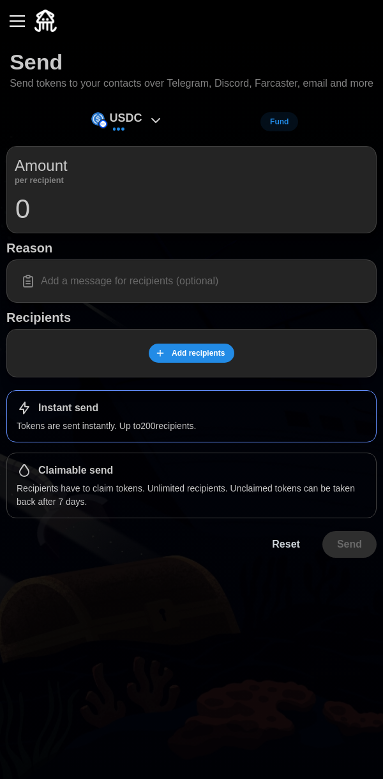
click at [154, 125] on div "USDC" at bounding box center [127, 122] width 85 height 29
click at [36, 19] on img at bounding box center [45, 21] width 22 height 22
click at [24, 11] on button "button" at bounding box center [17, 21] width 22 height 22
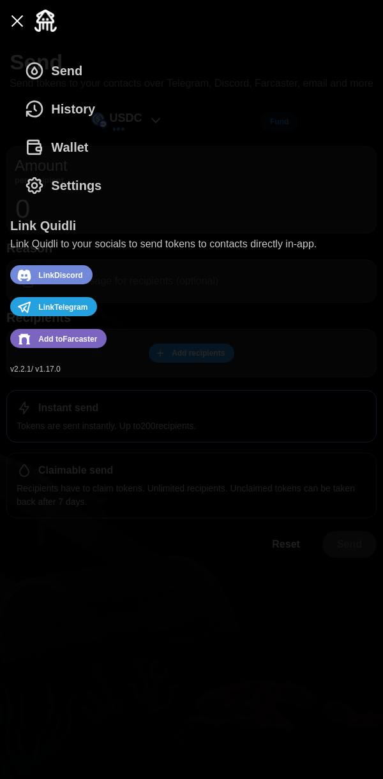
click at [82, 136] on span "Wallet" at bounding box center [69, 147] width 37 height 37
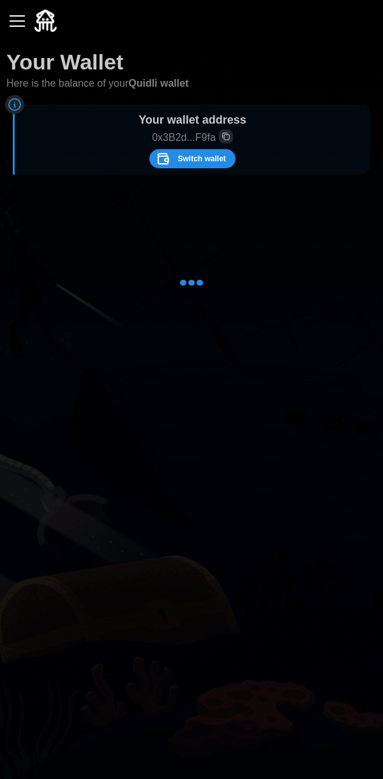
click at [201, 166] on span "Switch wallet" at bounding box center [201, 159] width 48 height 18
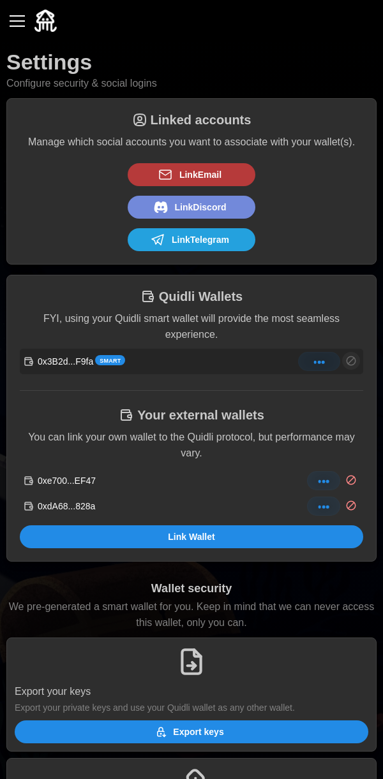
click at [182, 538] on span "Link Wallet" at bounding box center [191, 537] width 47 height 22
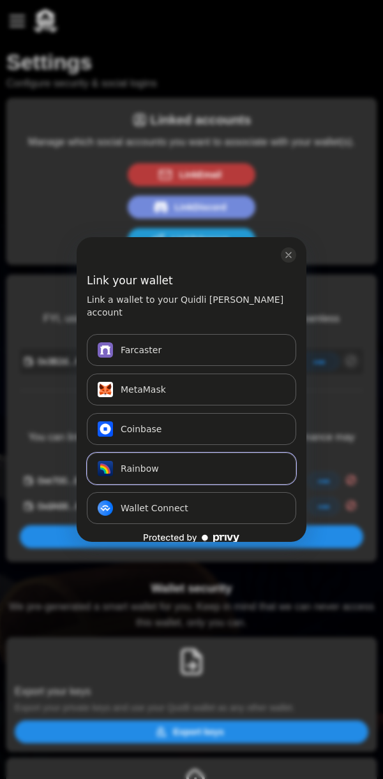
click at [195, 453] on button "Rainbow Connect" at bounding box center [191, 469] width 209 height 32
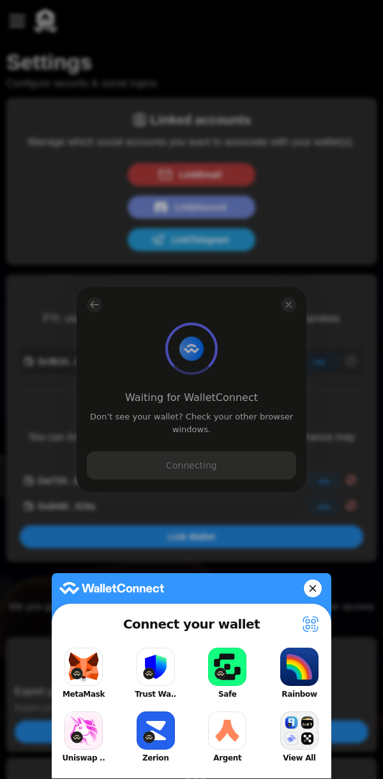
click at [297, 671] on button "Rainbow" at bounding box center [299, 673] width 51 height 57
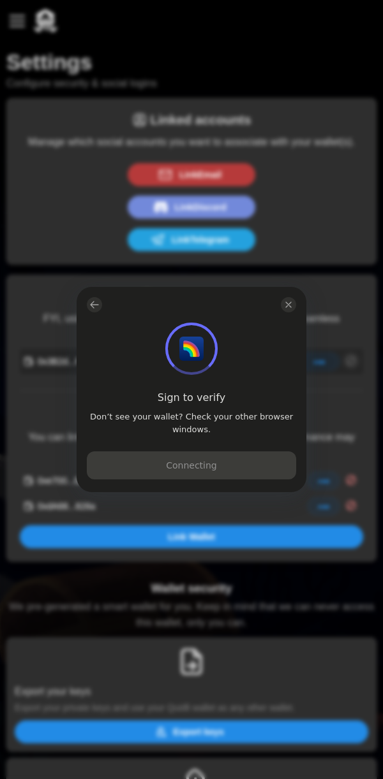
click at [202, 361] on span "log in or sign up" at bounding box center [191, 349] width 52 height 52
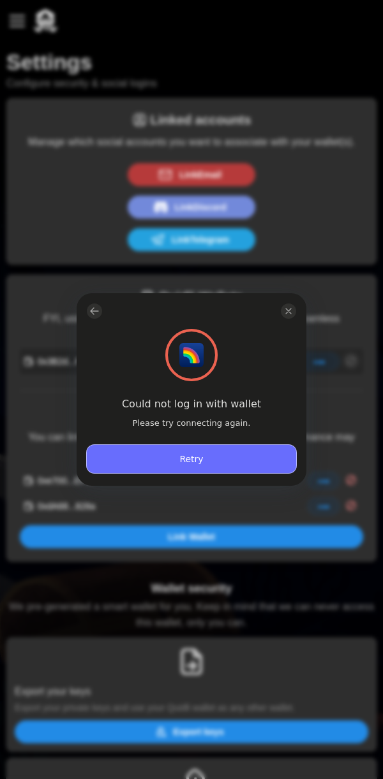
click at [221, 465] on button "Retry" at bounding box center [191, 459] width 209 height 28
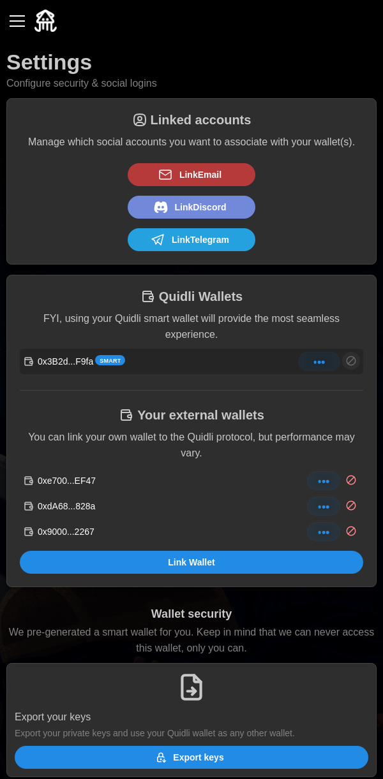
click at [23, 20] on div "button" at bounding box center [17, 20] width 15 height 1
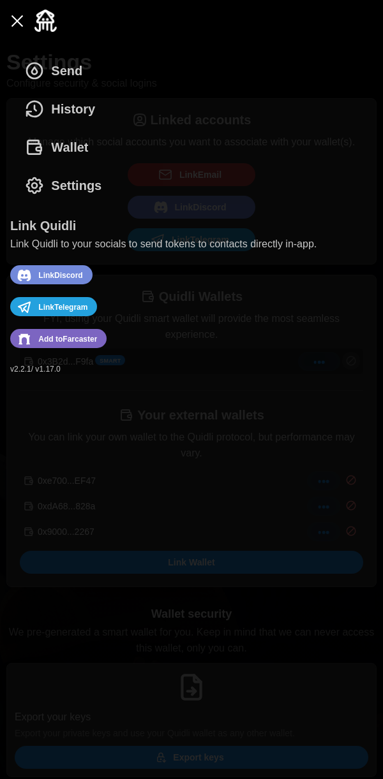
click at [77, 117] on span "History" at bounding box center [73, 109] width 44 height 37
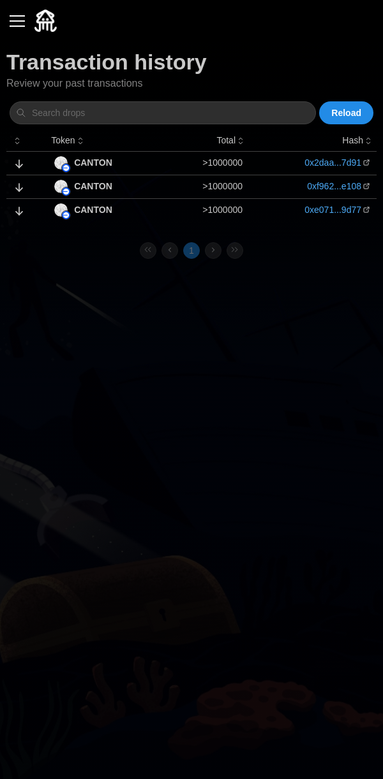
click at [228, 144] on p "Total" at bounding box center [225, 141] width 19 height 14
click at [305, 164] on link "0x2daa...7d91" at bounding box center [332, 162] width 57 height 13
click at [17, 21] on div "button" at bounding box center [17, 20] width 15 height 1
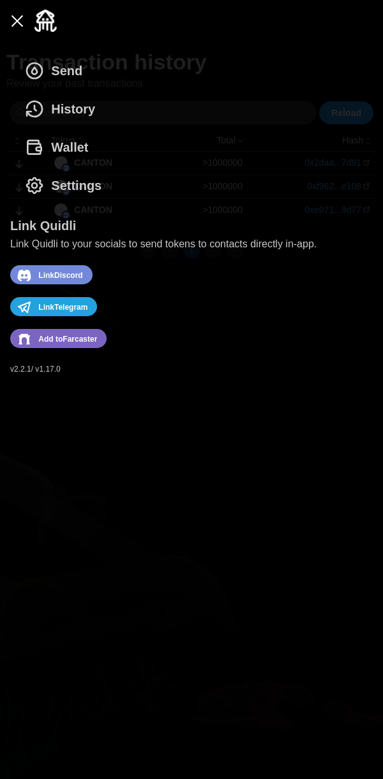
click at [65, 160] on span "Wallet" at bounding box center [69, 147] width 37 height 37
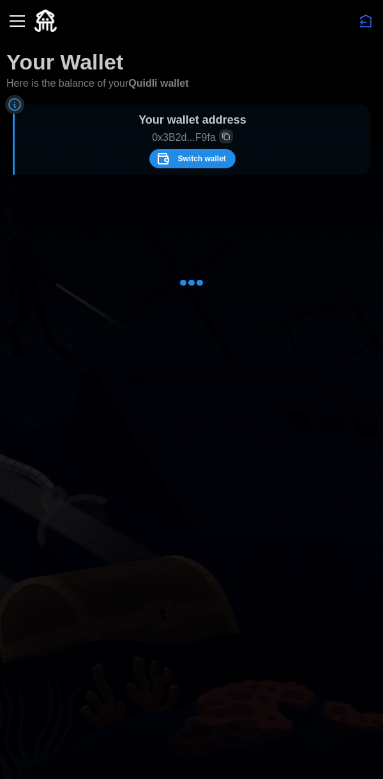
click at [188, 246] on div at bounding box center [191, 283] width 370 height 191
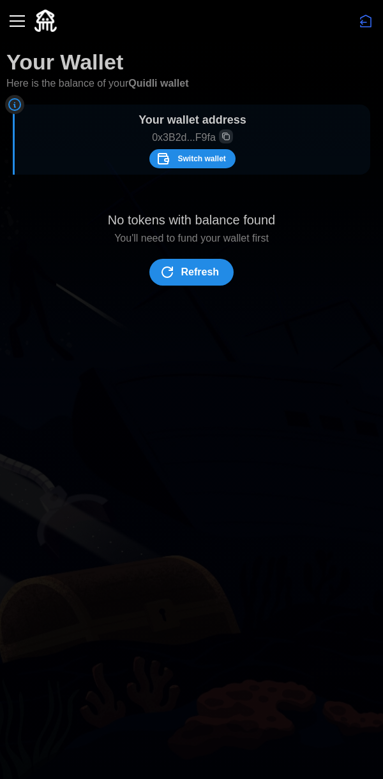
click at [212, 161] on span "Switch wallet" at bounding box center [201, 159] width 48 height 18
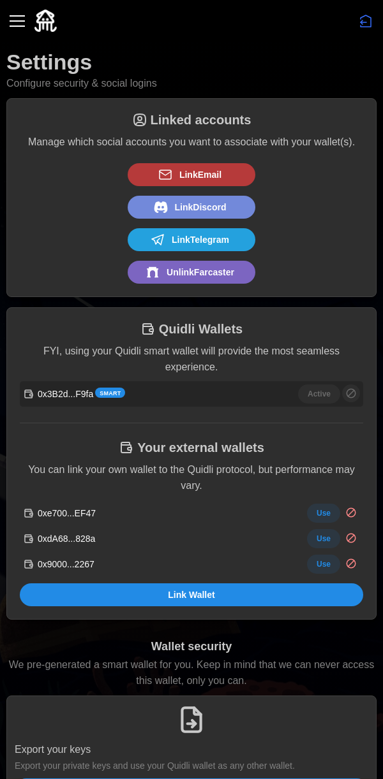
click at [328, 536] on span "Use" at bounding box center [323, 539] width 14 height 18
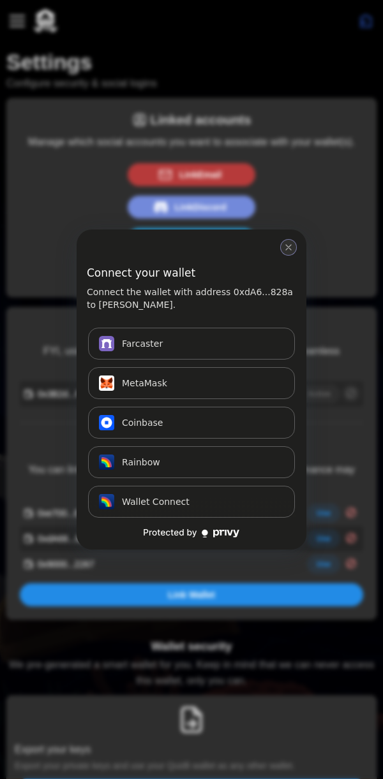
click at [285, 249] on icon "close modal" at bounding box center [288, 247] width 10 height 10
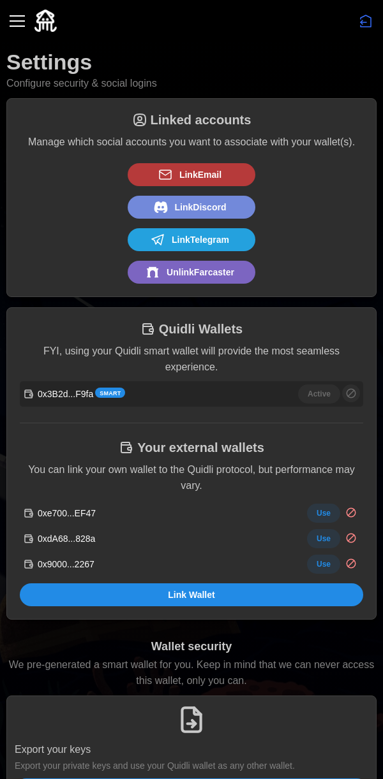
click at [323, 531] on span "Use" at bounding box center [323, 539] width 14 height 18
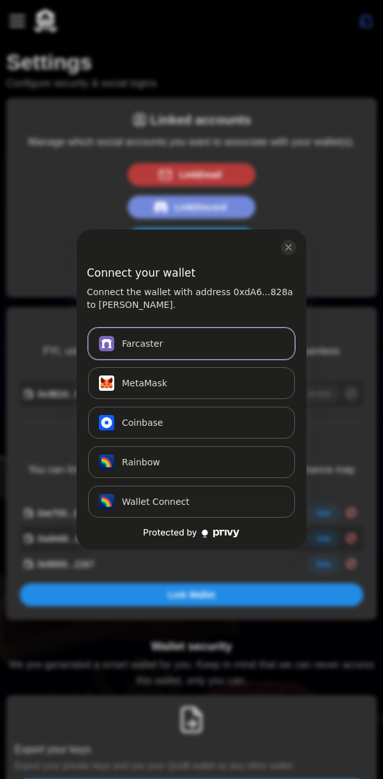
click at [193, 345] on button "Farcaster Connect" at bounding box center [191, 344] width 207 height 32
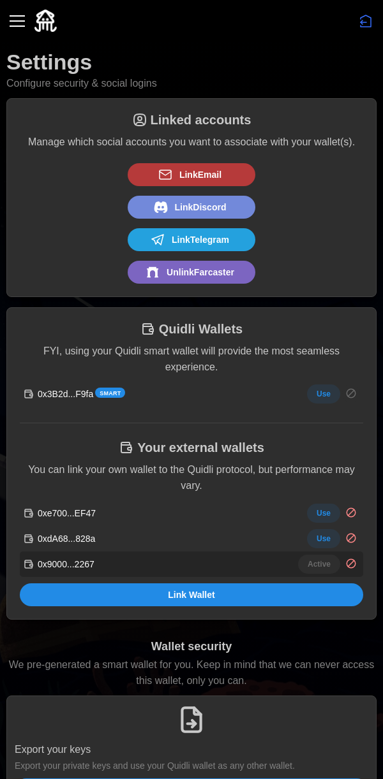
click at [22, 20] on div "button" at bounding box center [17, 20] width 15 height 1
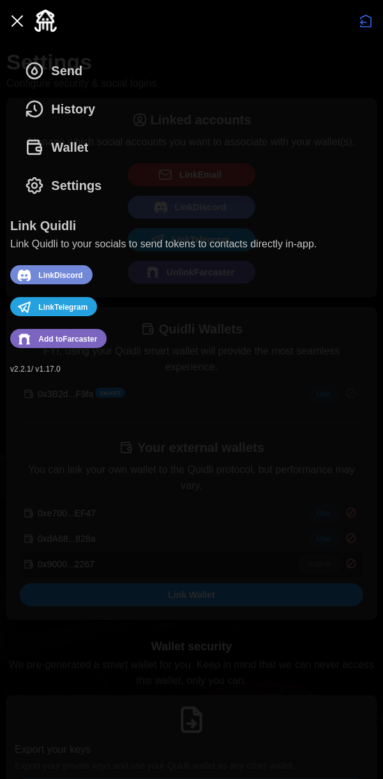
click at [68, 150] on span "Wallet" at bounding box center [69, 147] width 37 height 37
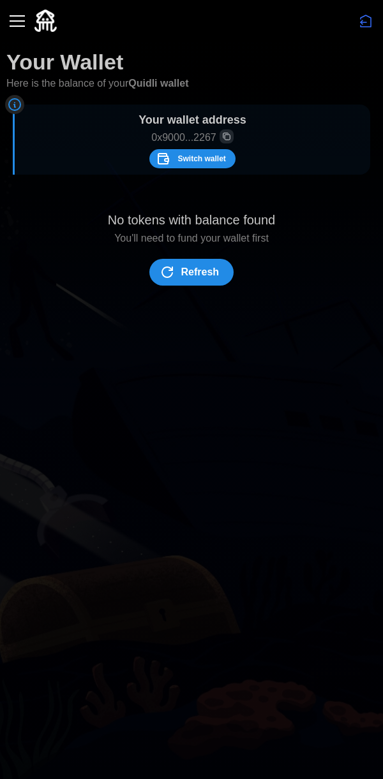
click at [200, 284] on span "Refresh" at bounding box center [200, 273] width 38 height 26
click at [202, 161] on span "Switch wallet" at bounding box center [201, 159] width 48 height 18
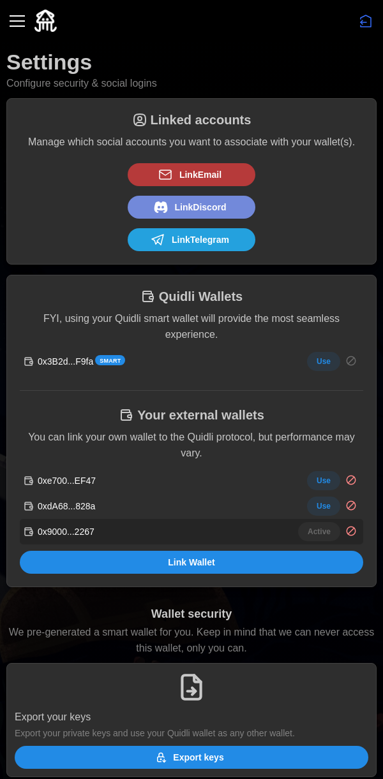
click at [329, 482] on span "Use" at bounding box center [323, 481] width 14 height 18
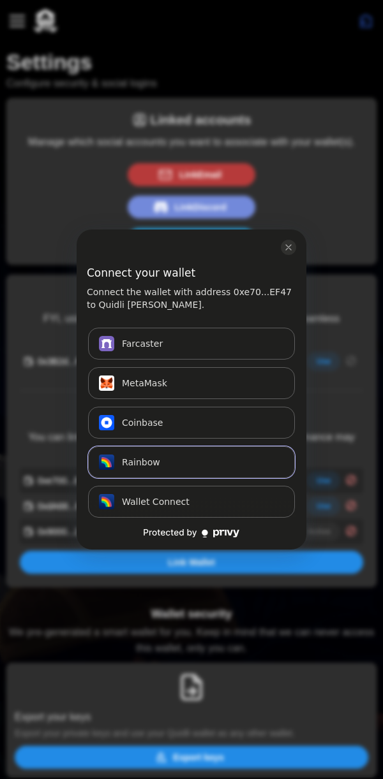
click at [207, 462] on button "Rainbow Connect" at bounding box center [191, 462] width 207 height 32
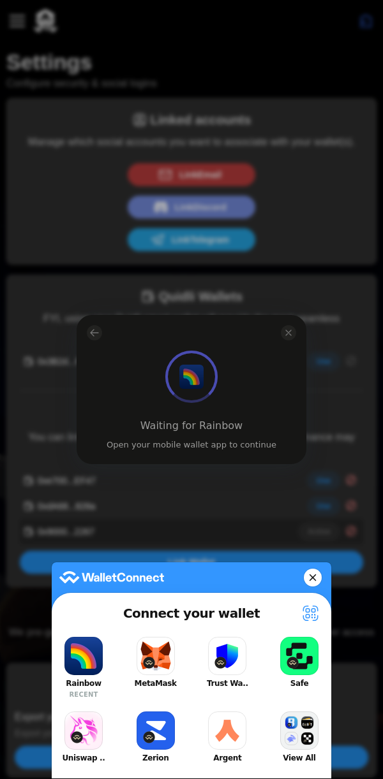
click at [314, 579] on icon at bounding box center [313, 578] width 8 height 18
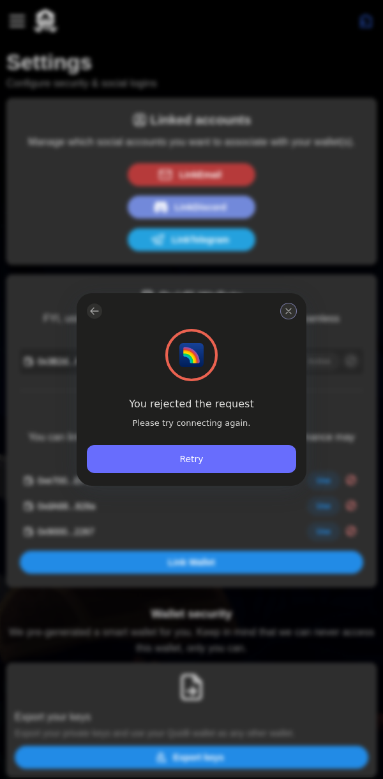
click at [288, 311] on icon "close modal" at bounding box center [288, 311] width 5 height 5
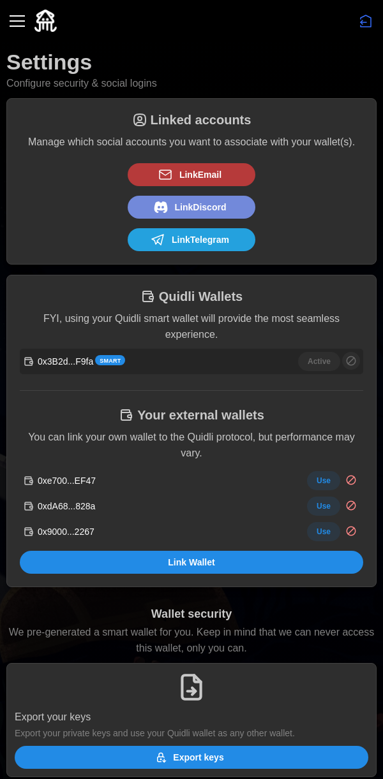
click at [26, 20] on button "button" at bounding box center [17, 21] width 22 height 22
